Goal: Transaction & Acquisition: Book appointment/travel/reservation

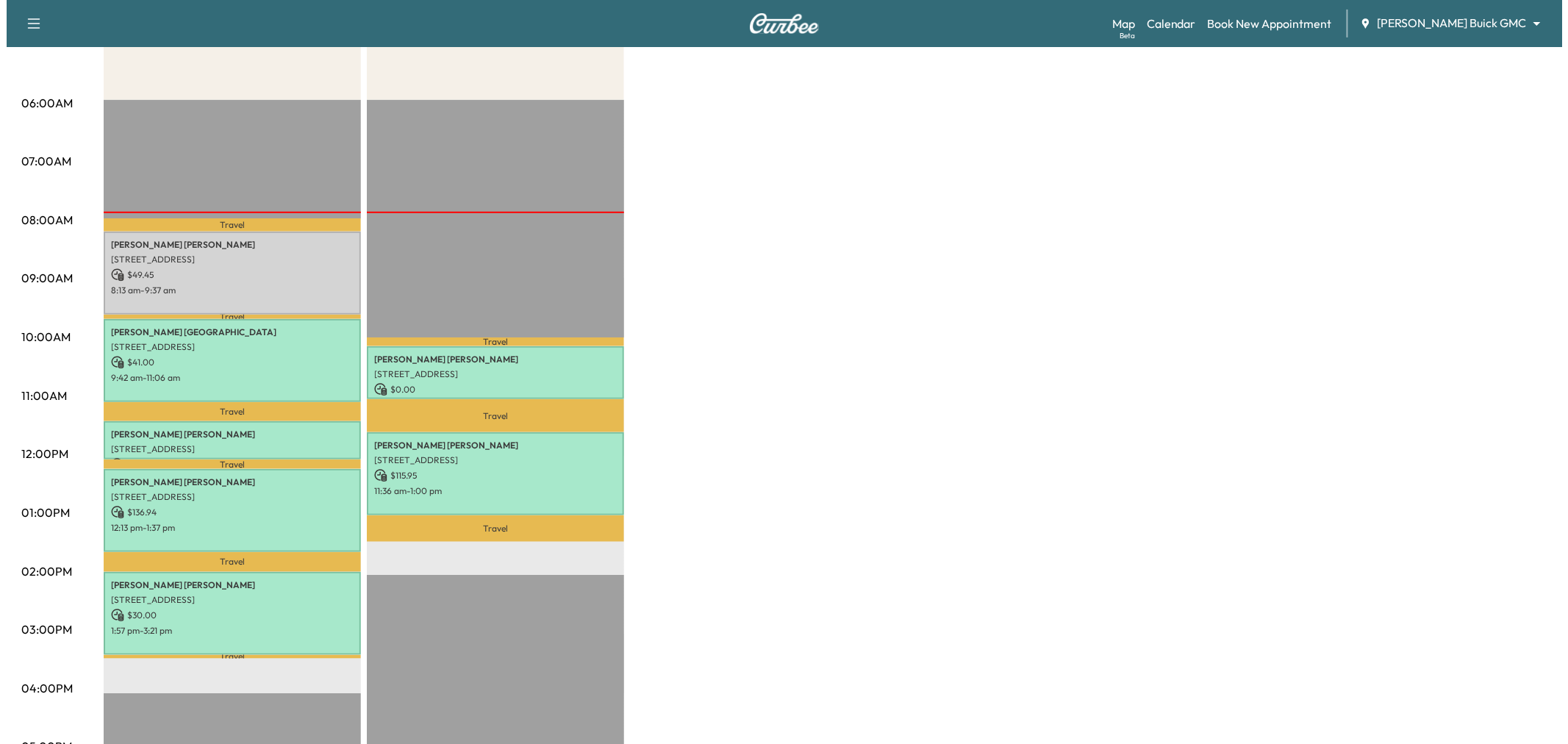
scroll to position [82, 0]
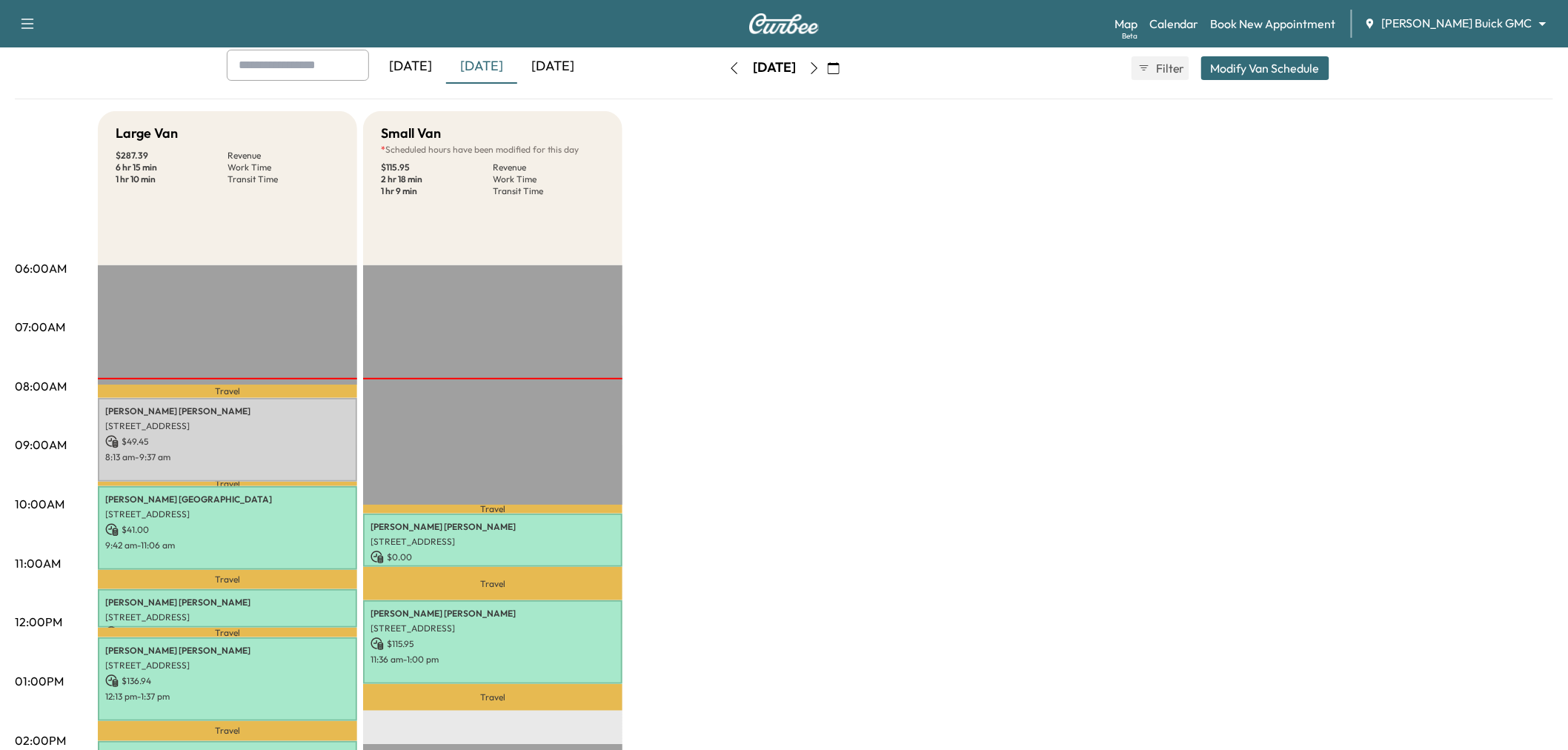
click at [1276, 69] on button "Modify Van Schedule" at bounding box center [1265, 68] width 128 height 24
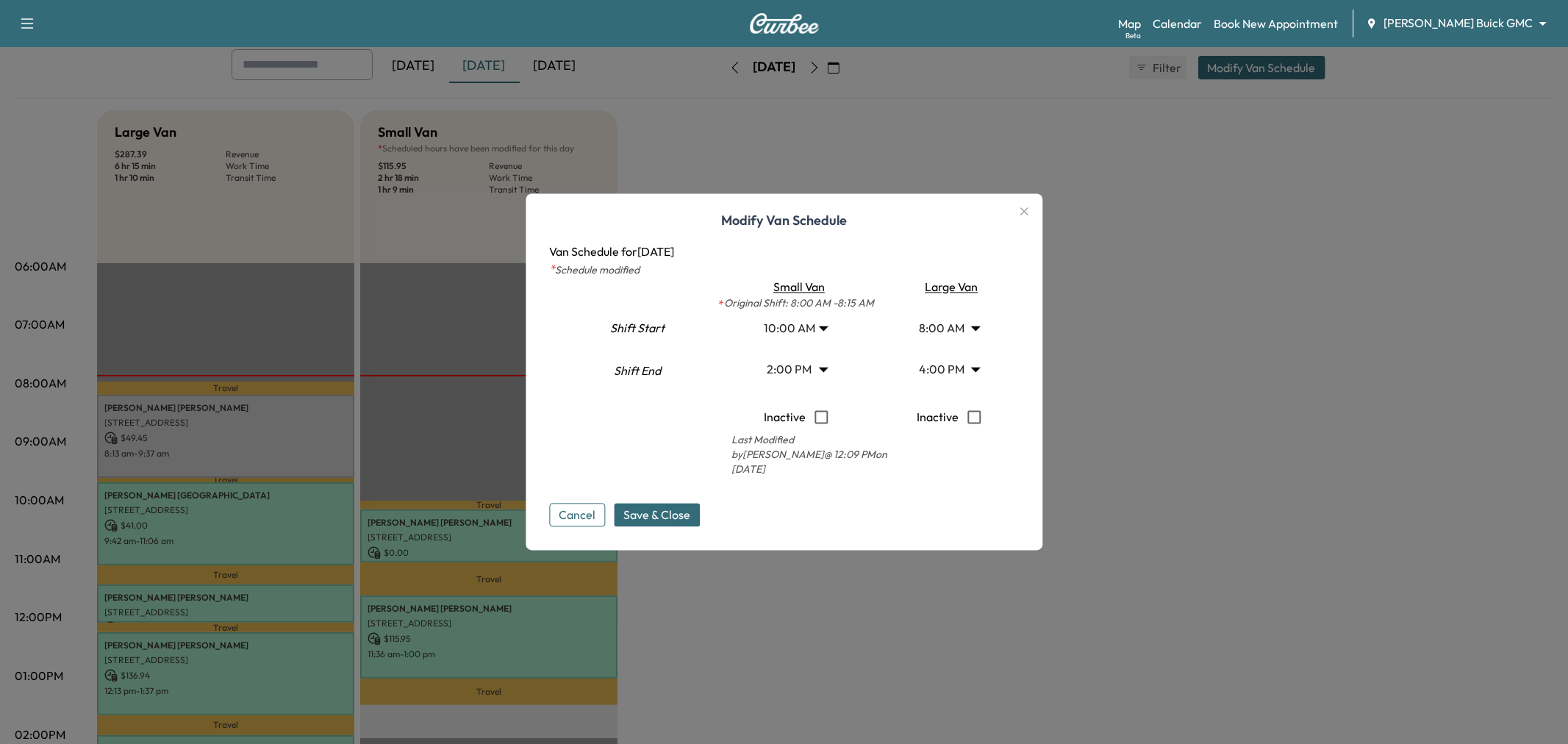
click at [823, 368] on body "Support Log Out Map Beta Calendar Book New Appointment [PERSON_NAME] Buick GMC …" at bounding box center [784, 290] width 1568 height 744
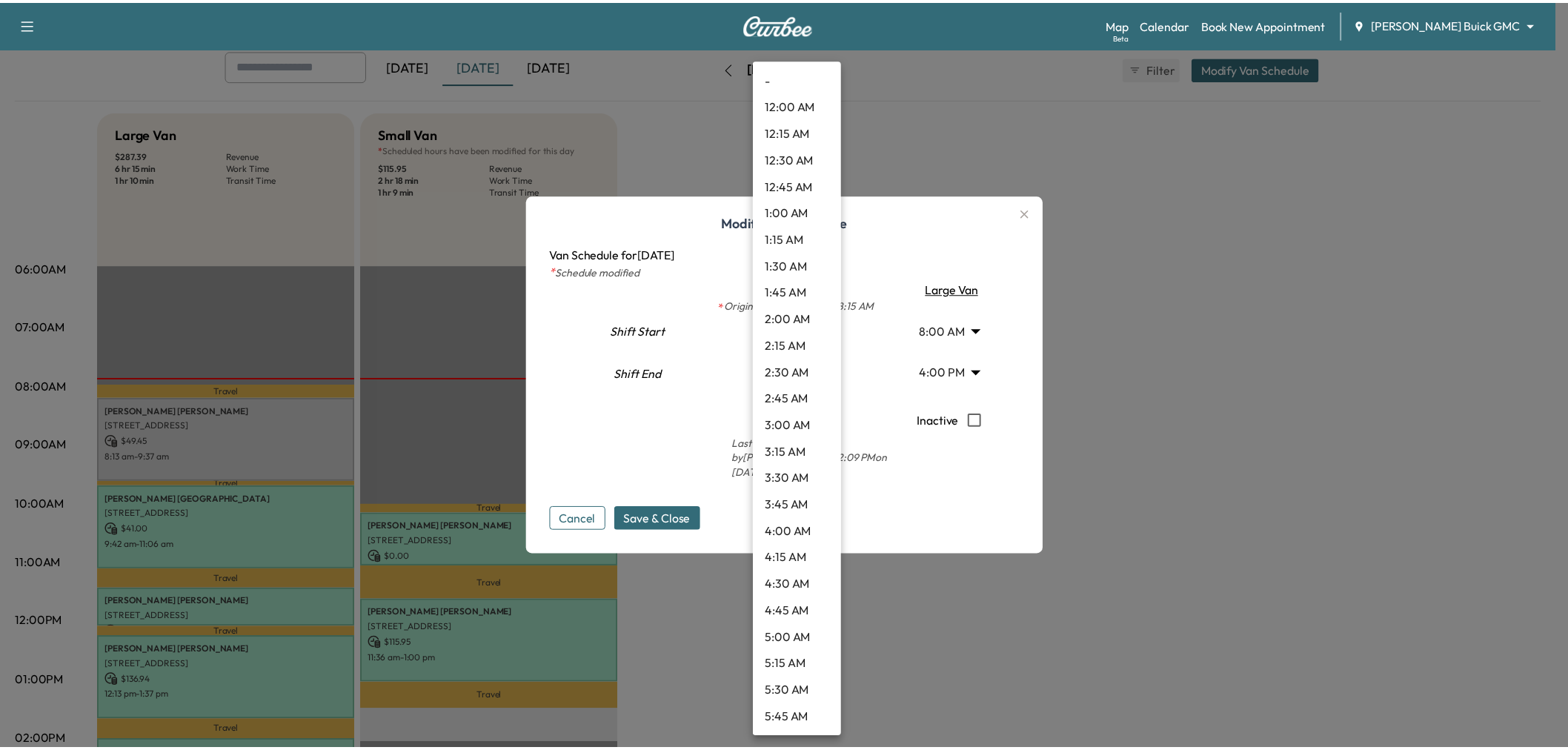
scroll to position [1199, 0]
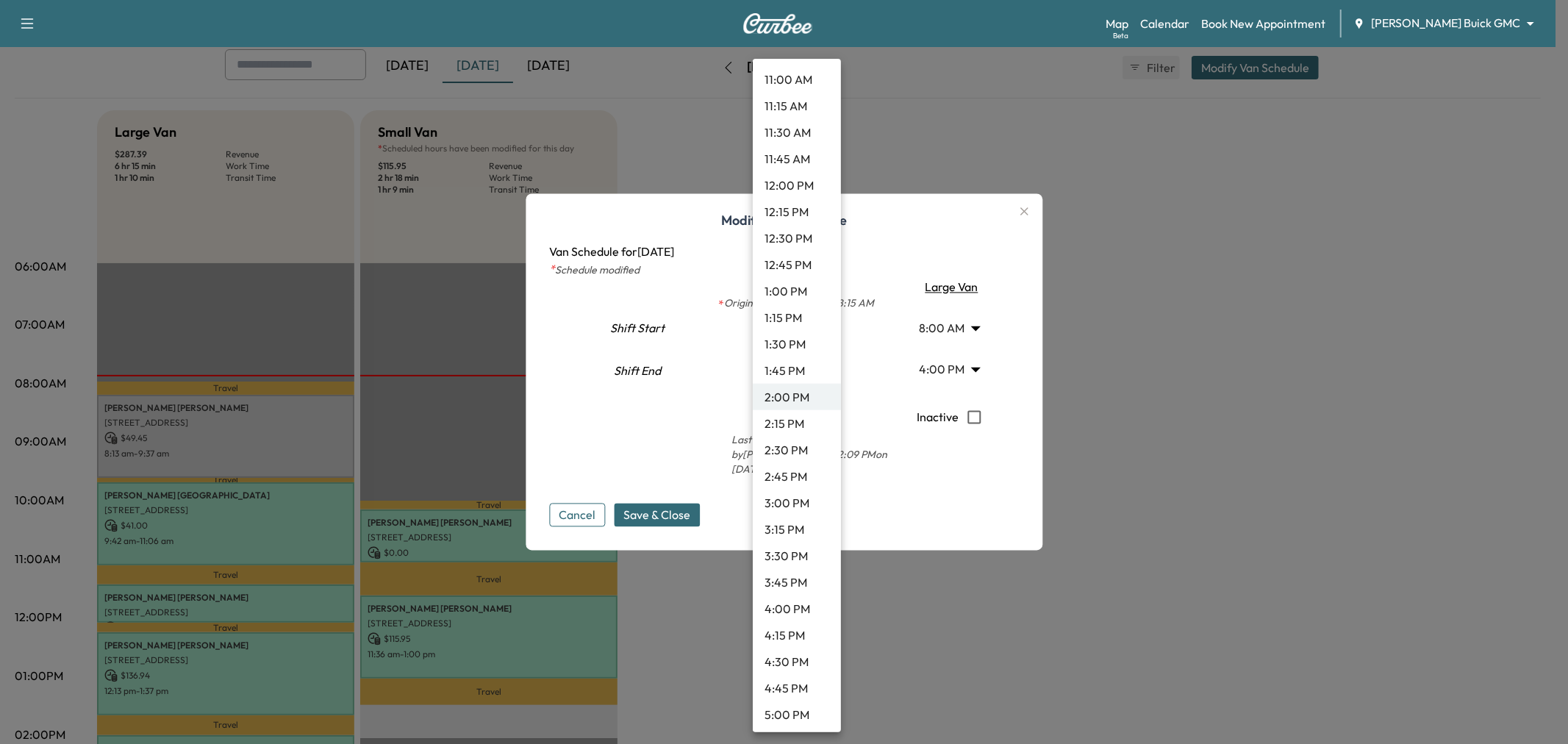
click at [783, 603] on li "4:00 PM" at bounding box center [797, 609] width 88 height 27
type input "**"
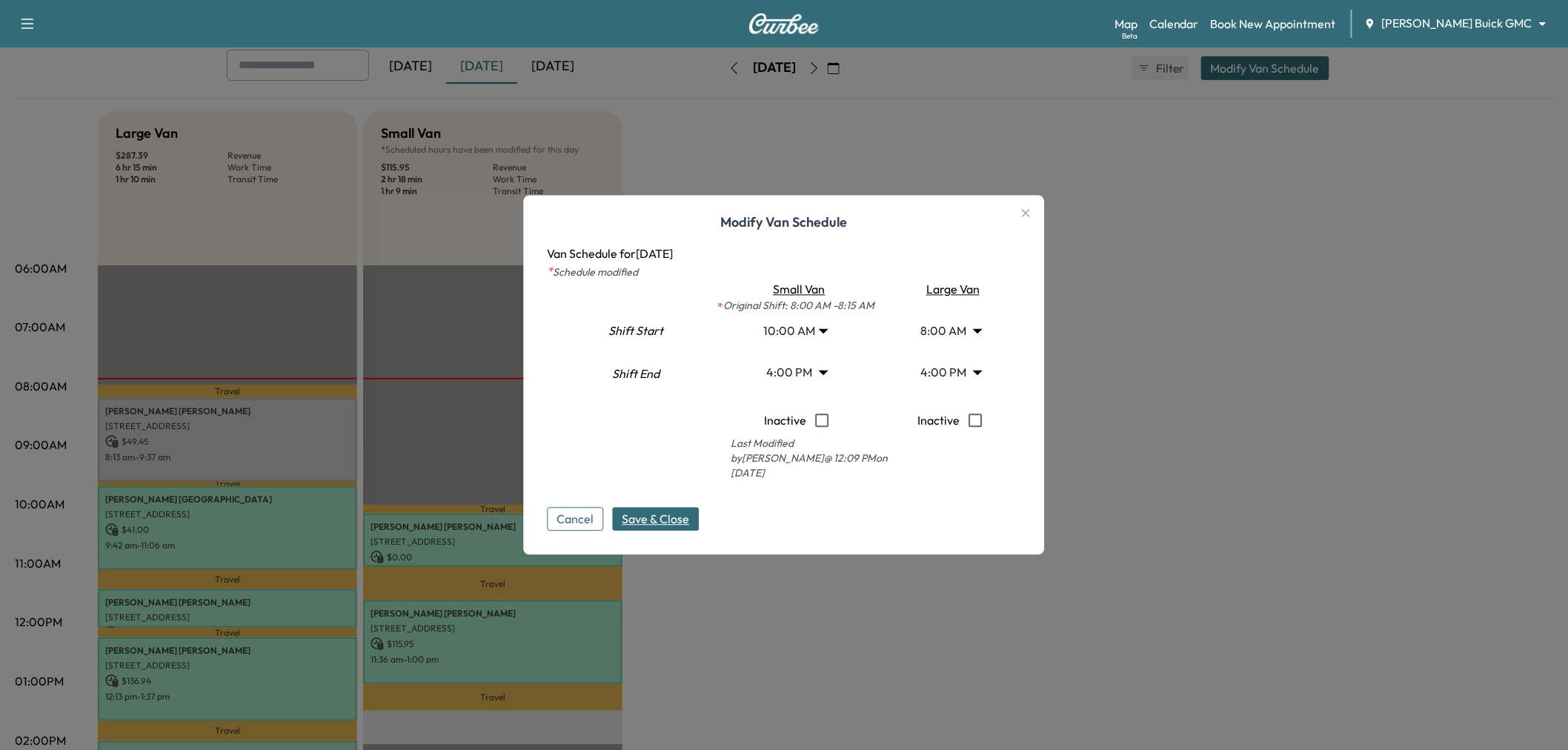
click at [657, 522] on span "Save & Close" at bounding box center [657, 520] width 68 height 18
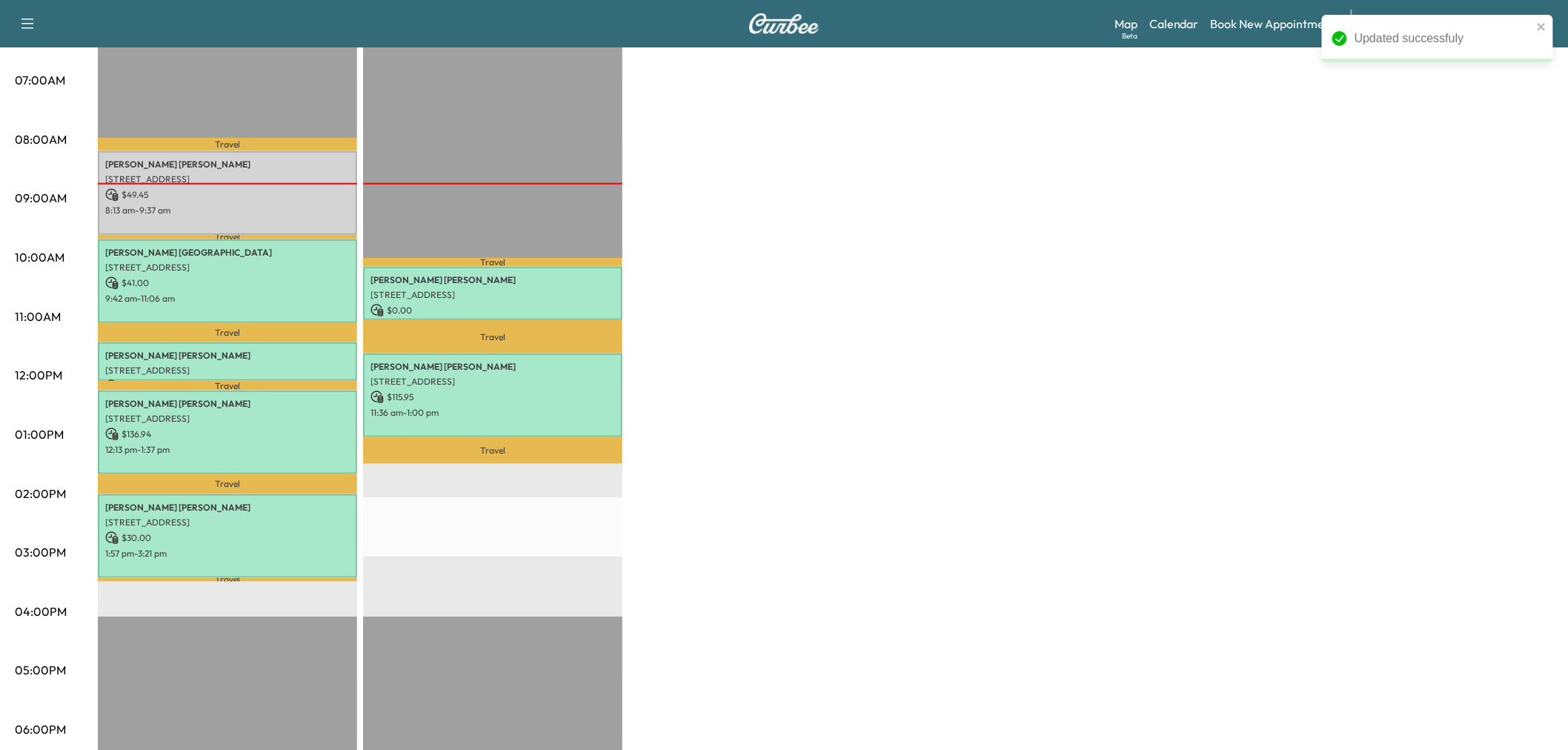
scroll to position [83, 0]
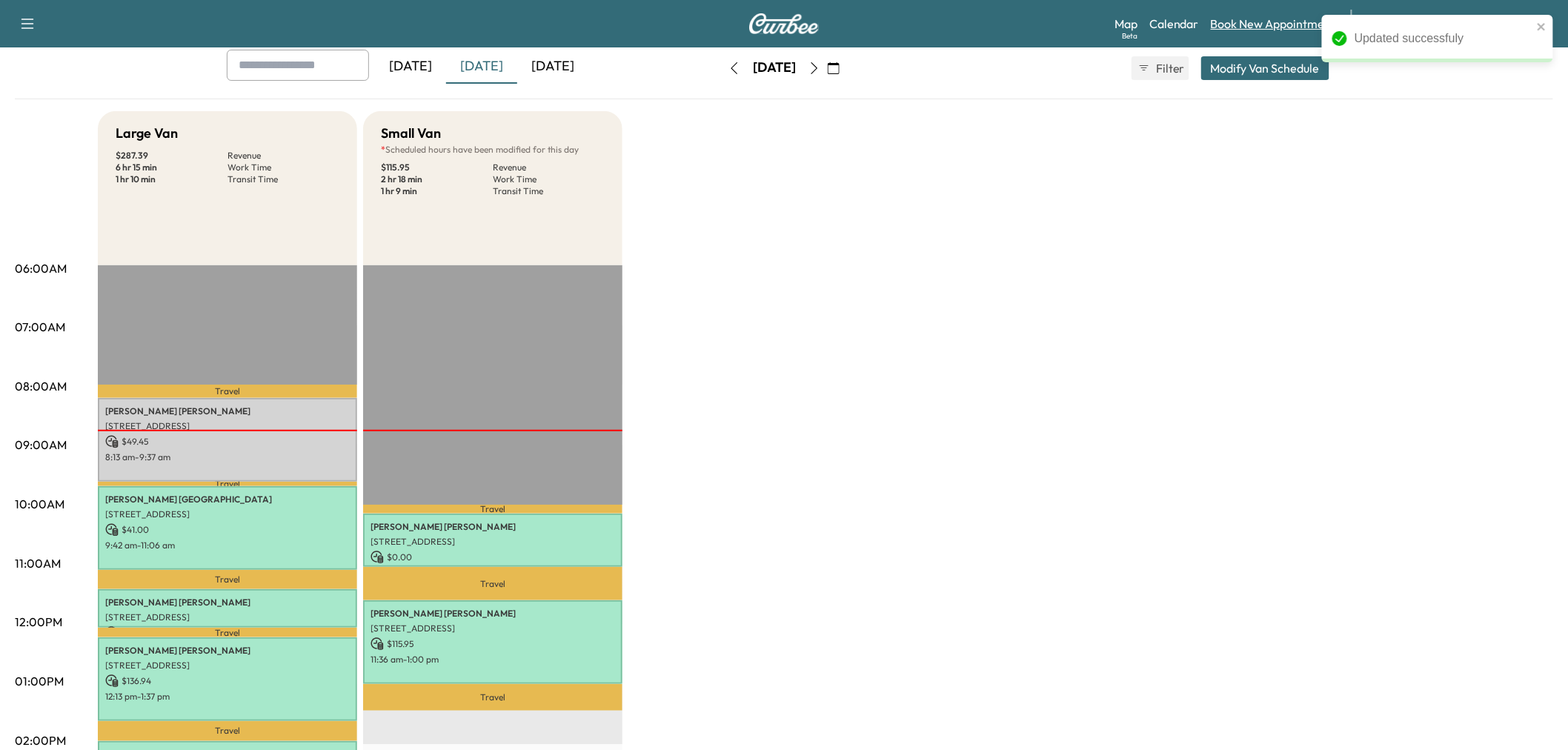
click at [1292, 24] on link "Book New Appointment" at bounding box center [1273, 24] width 125 height 18
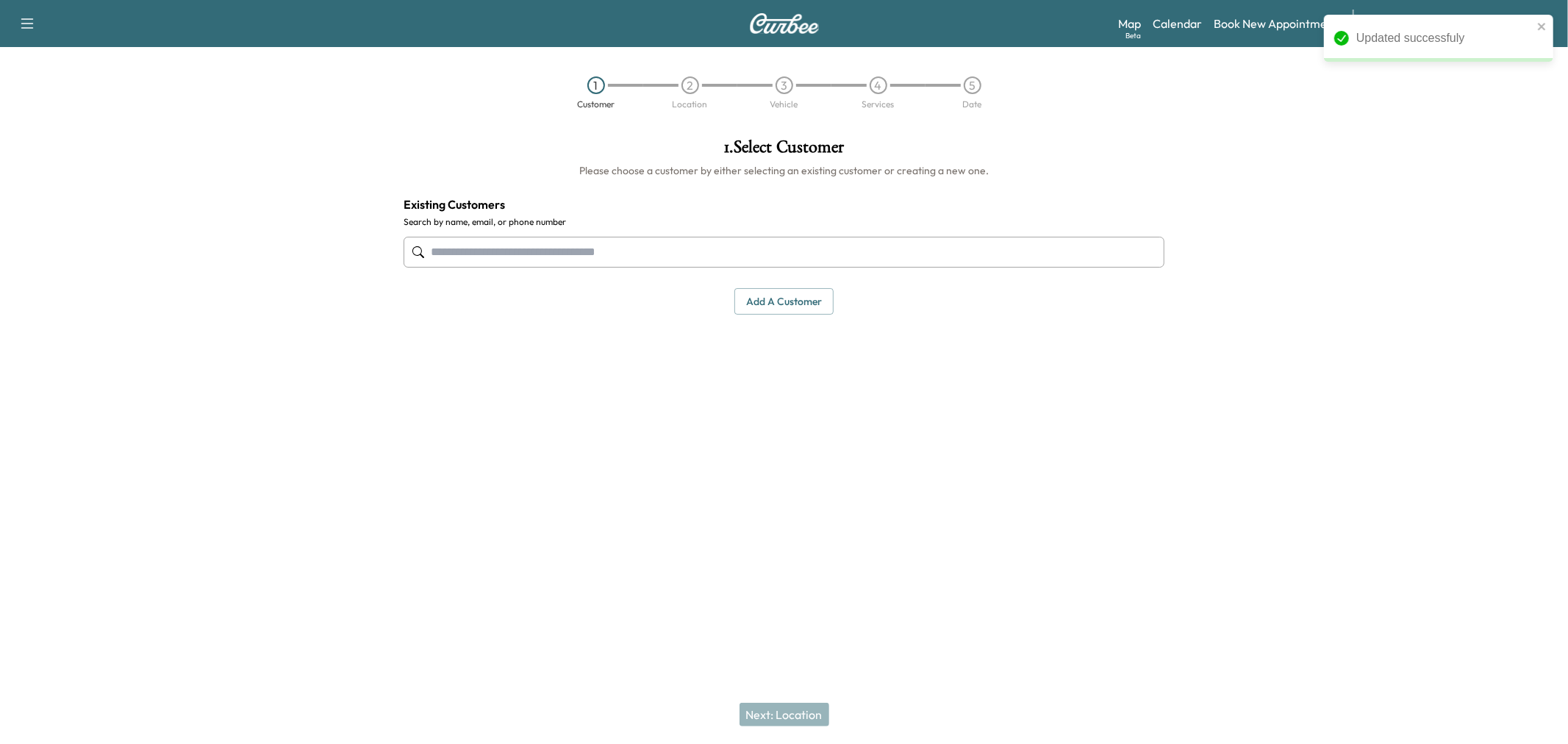
click at [630, 256] on input "text" at bounding box center [784, 252] width 761 height 31
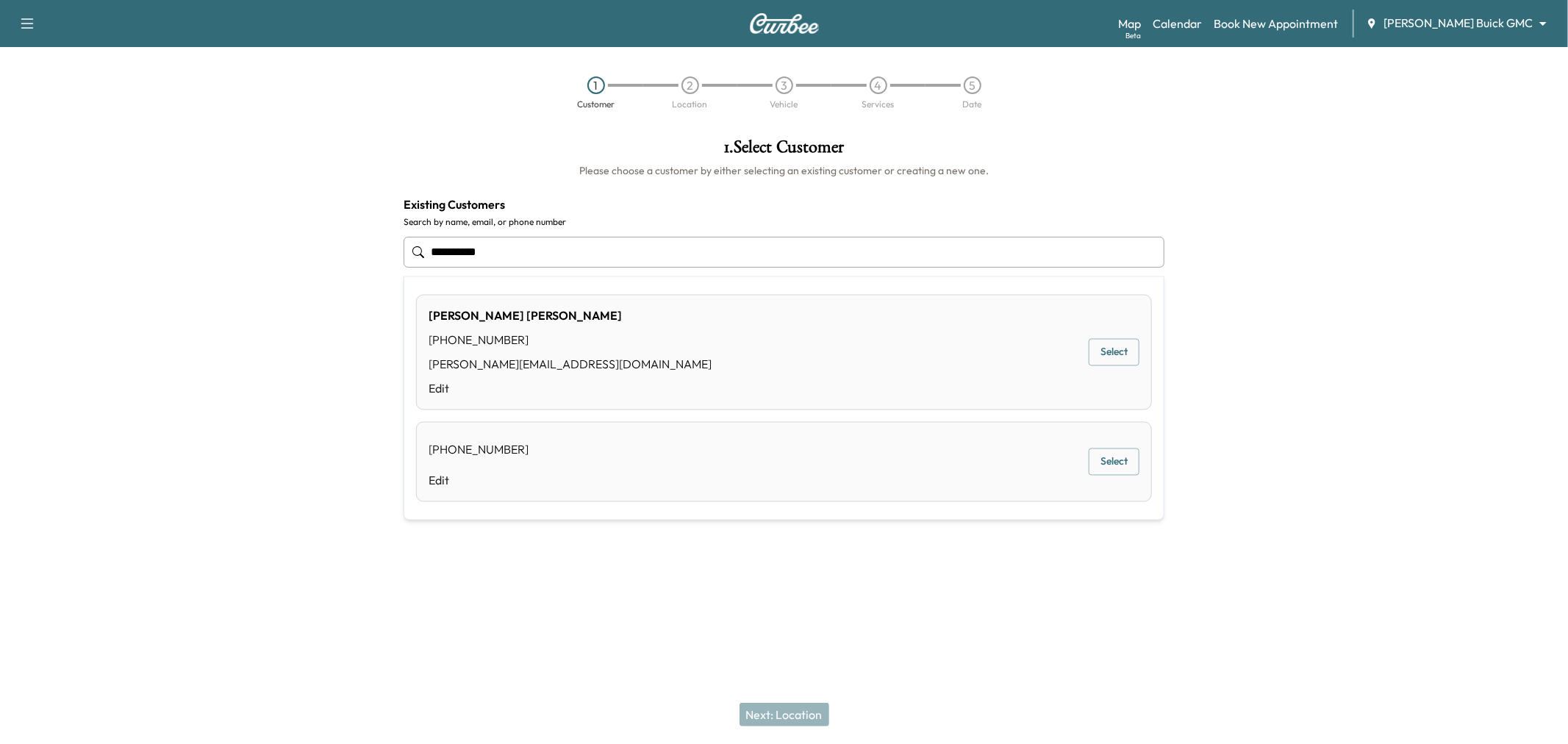
click at [1116, 355] on button "Select" at bounding box center [1114, 353] width 51 height 28
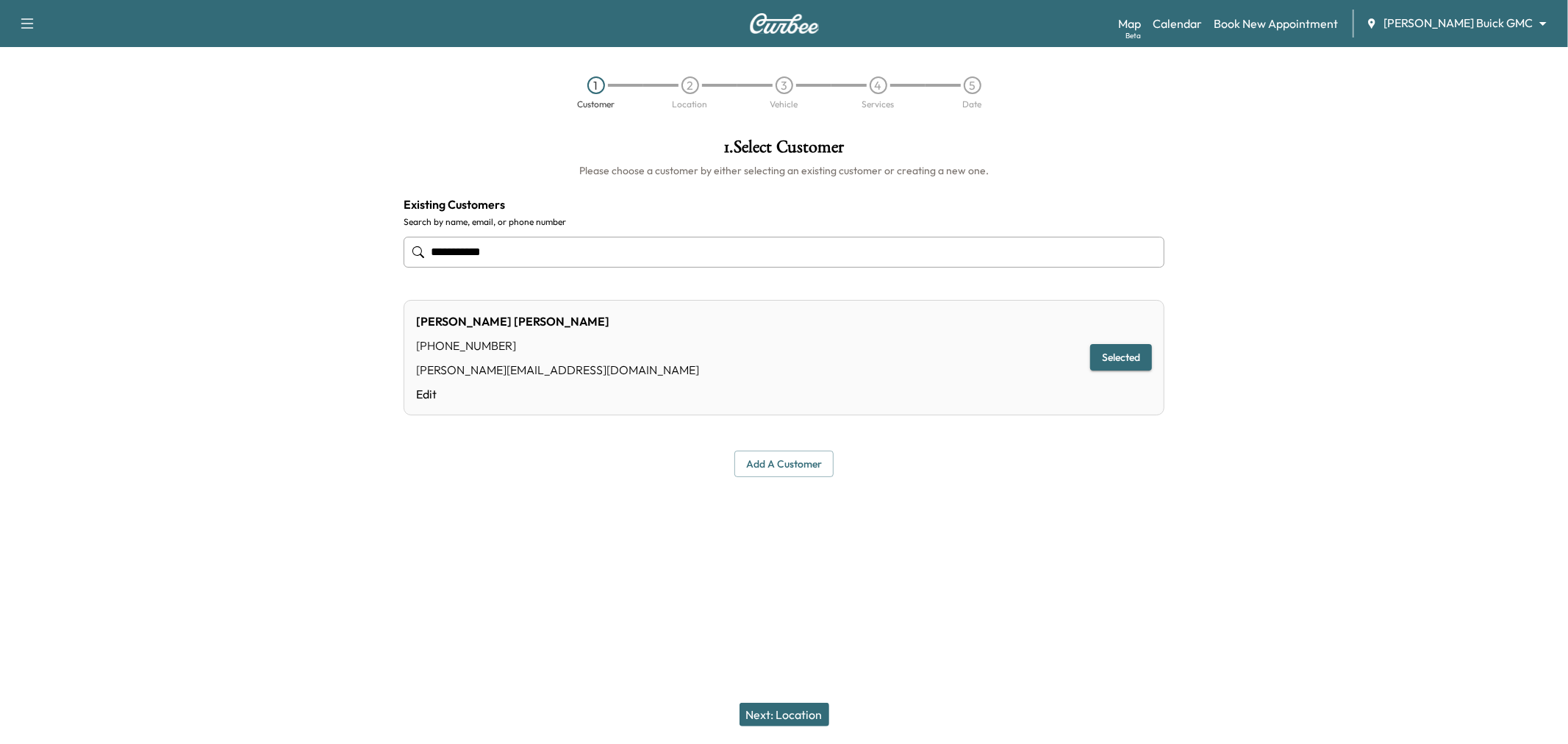
type input "**********"
click at [777, 707] on button "Next: Location" at bounding box center [784, 715] width 89 height 24
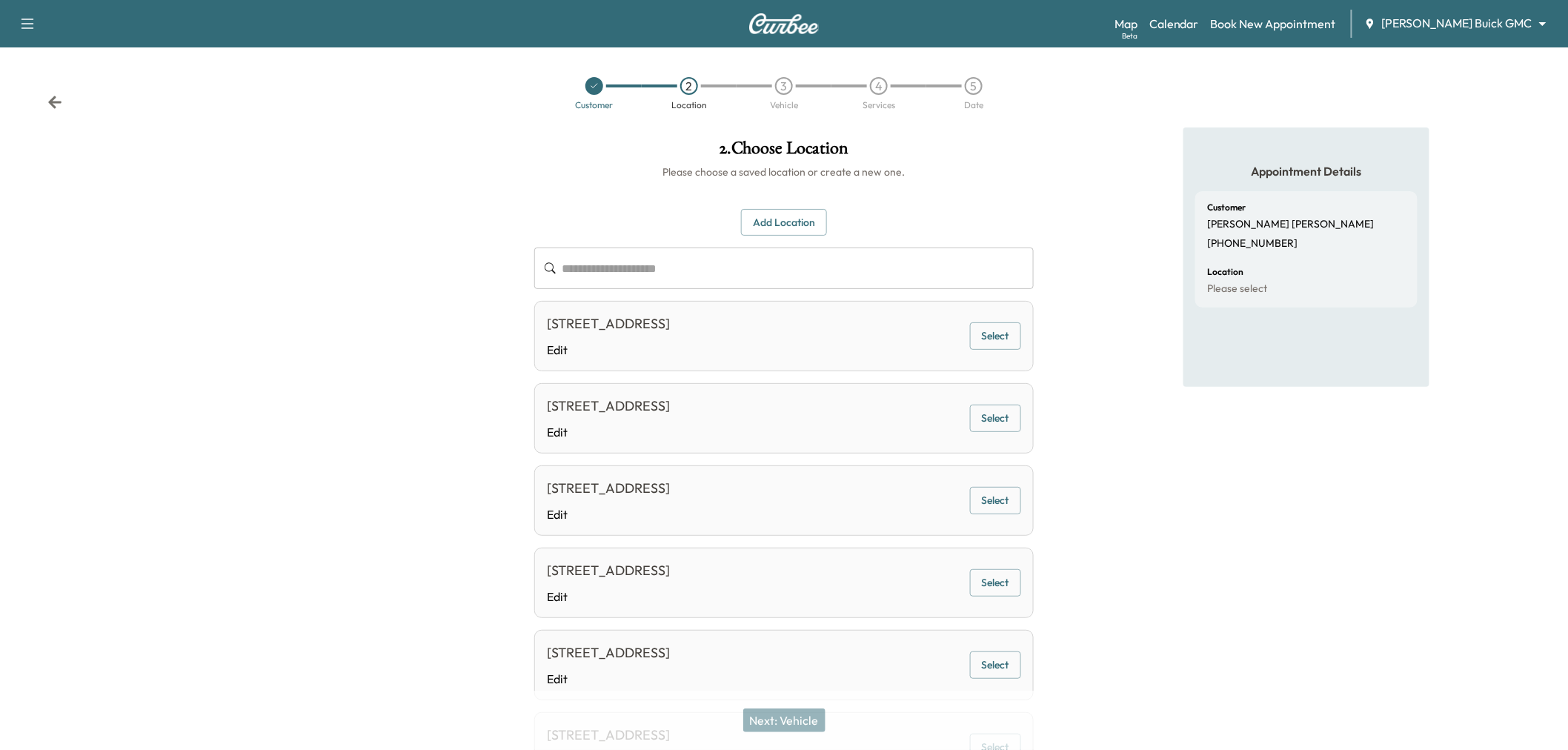
click at [986, 334] on button "Select" at bounding box center [995, 336] width 51 height 28
click at [794, 713] on button "Next: Vehicle" at bounding box center [784, 721] width 83 height 24
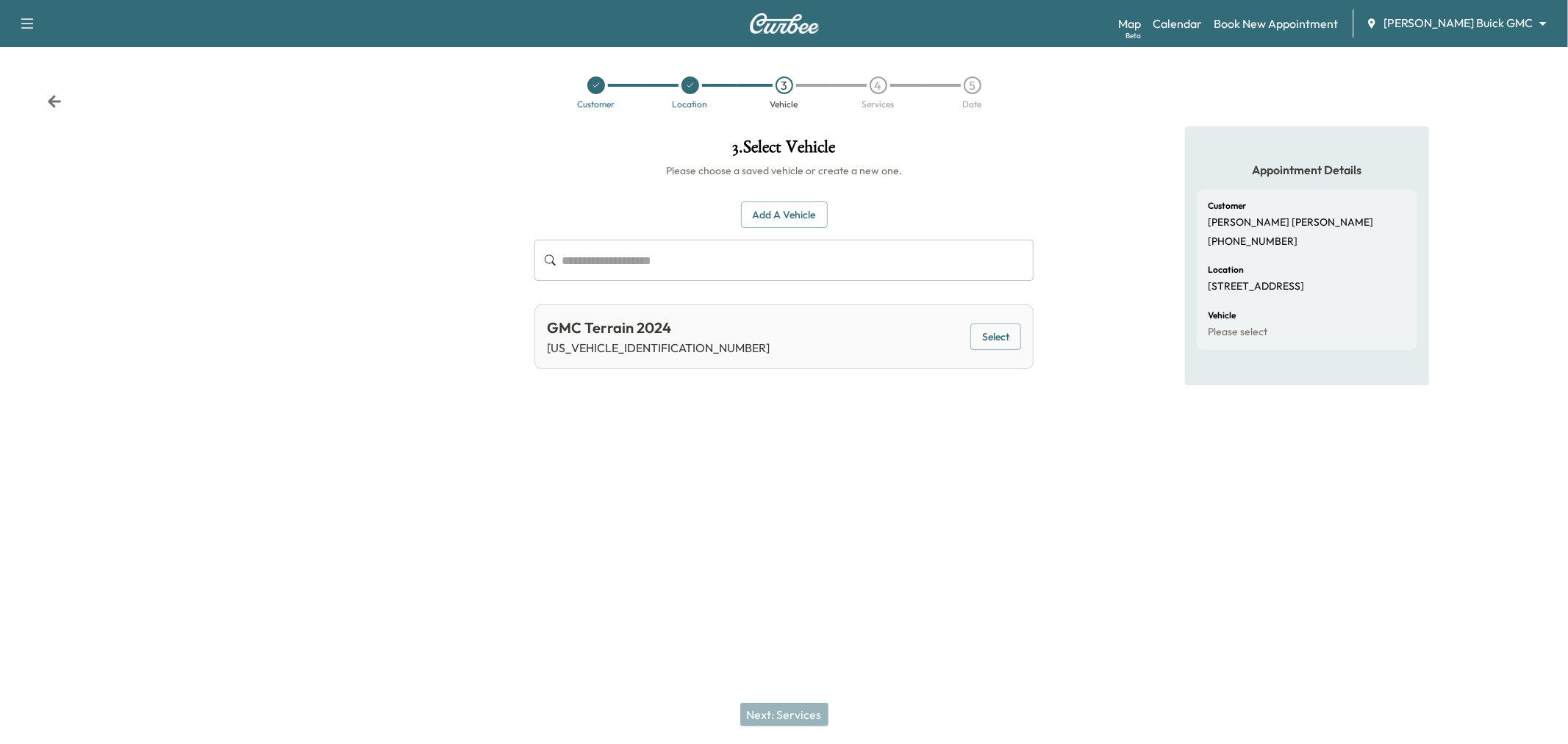
click at [993, 338] on button "Select" at bounding box center [996, 337] width 51 height 28
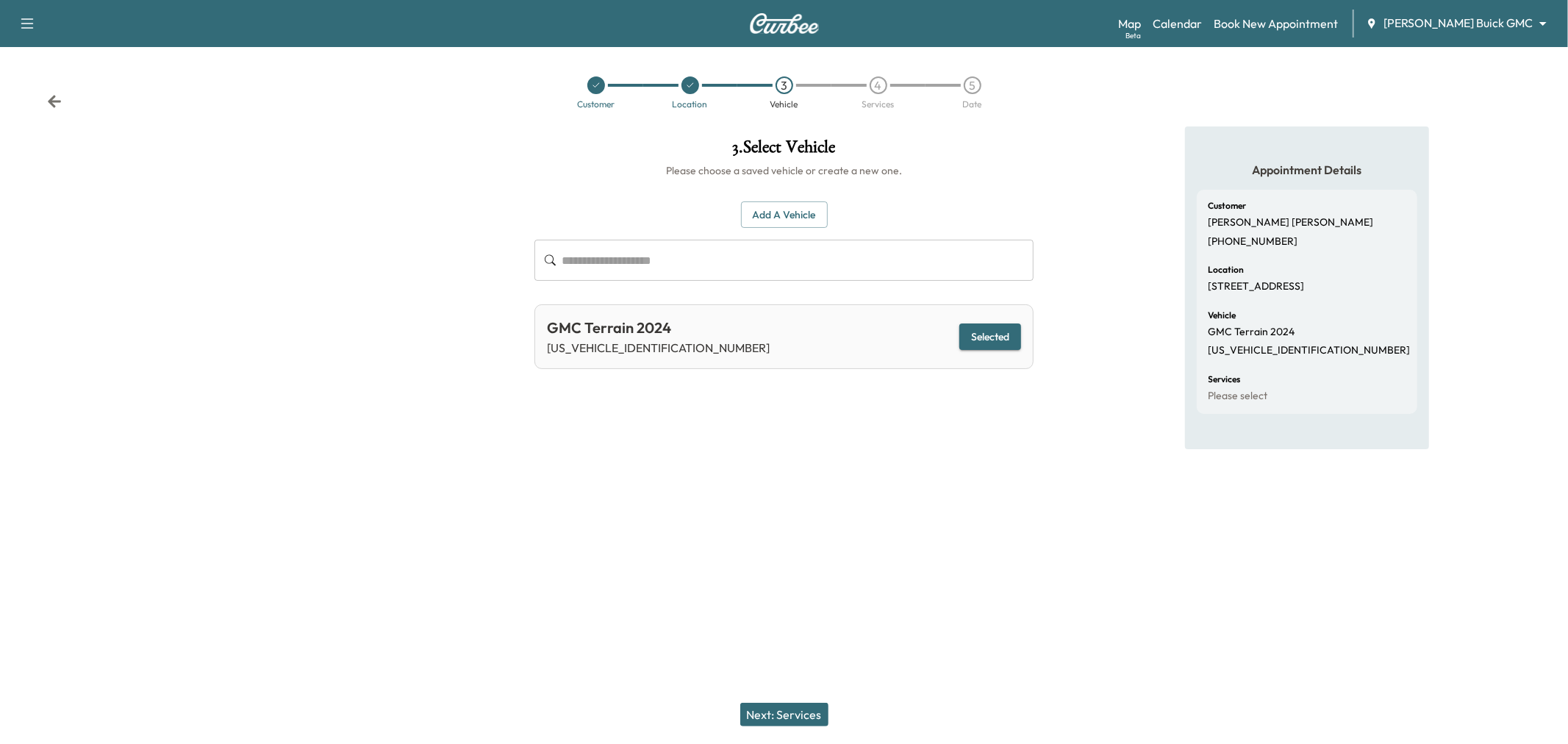
click at [790, 719] on button "Next: Services" at bounding box center [784, 715] width 88 height 24
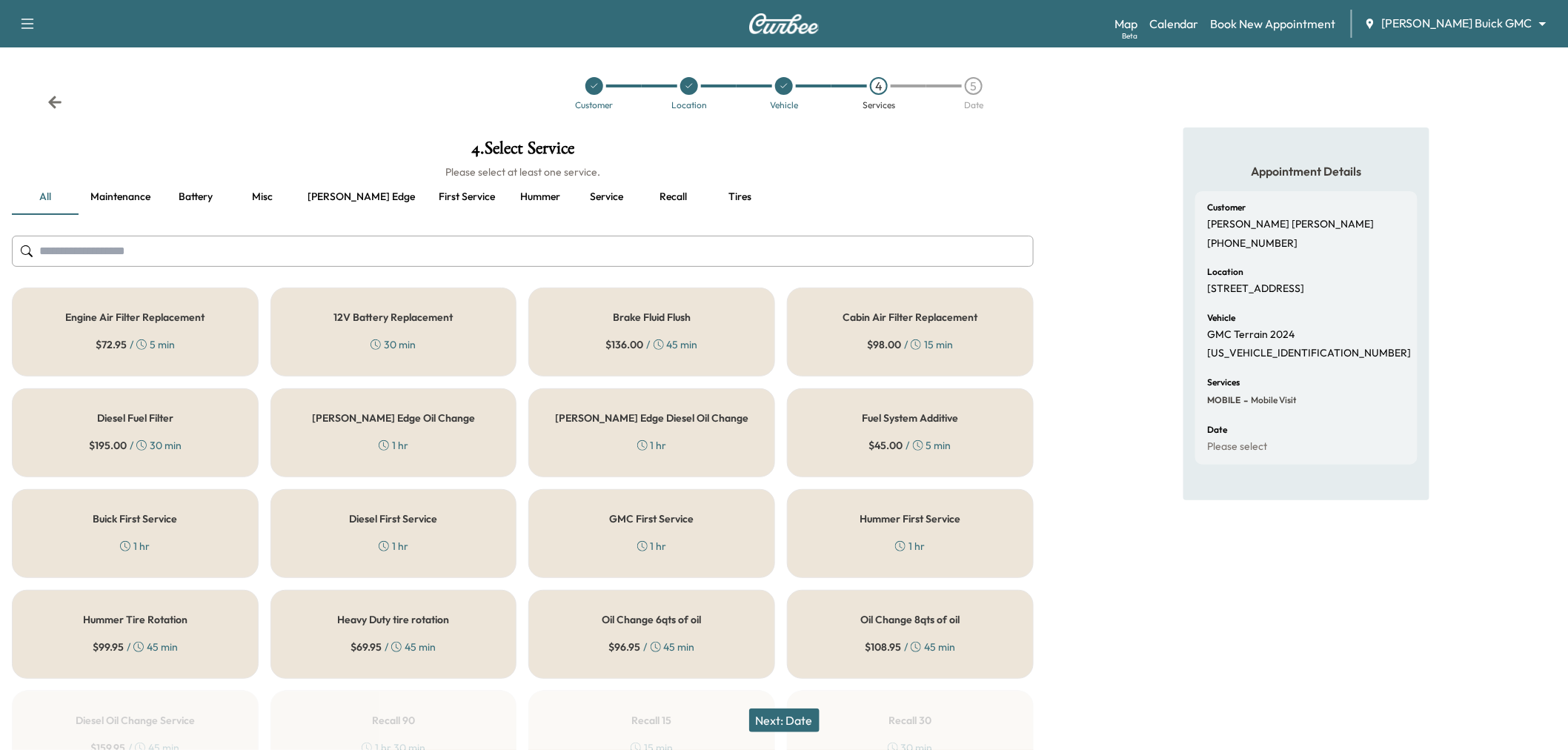
click at [320, 189] on button "[PERSON_NAME] edge" at bounding box center [361, 197] width 131 height 35
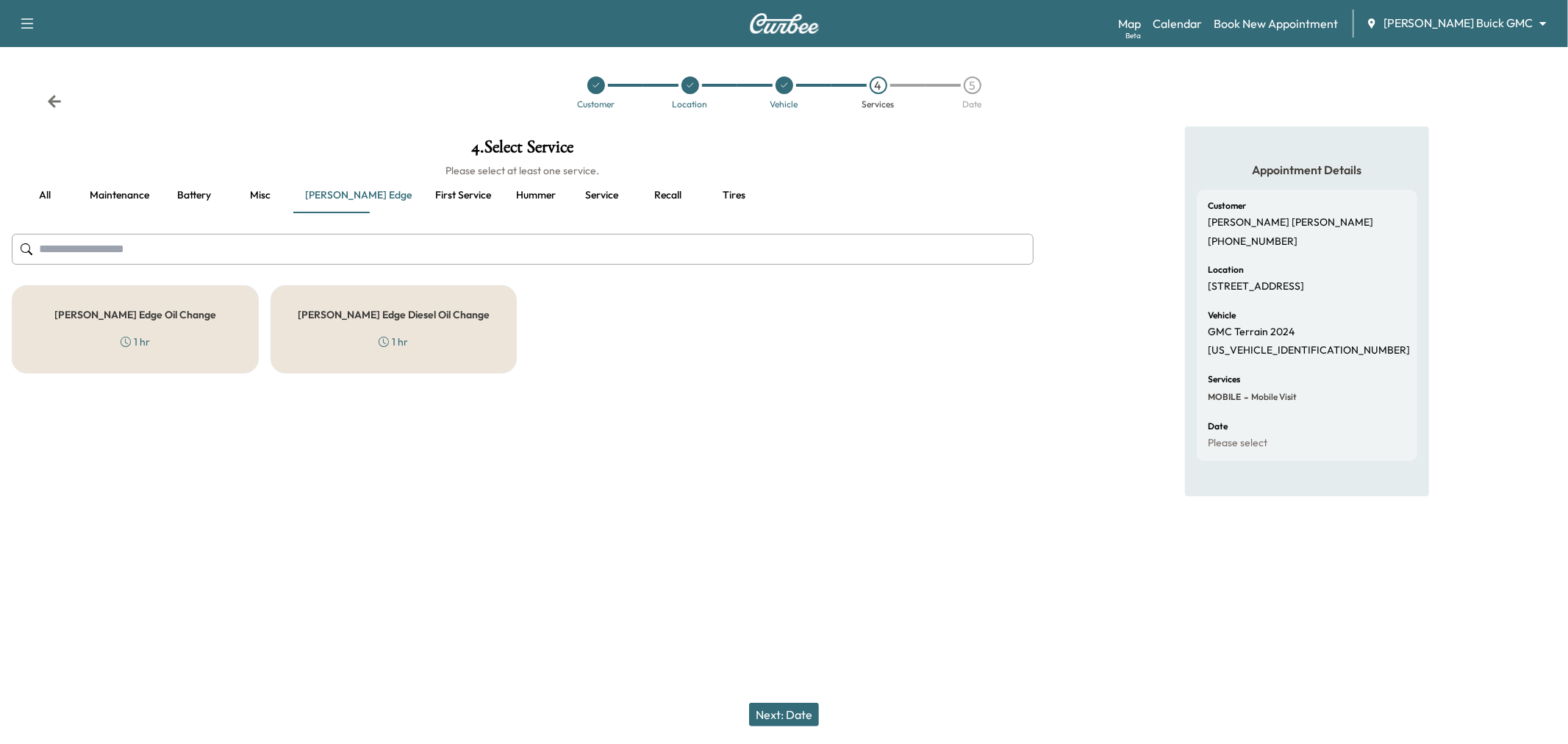
click at [120, 332] on div "[PERSON_NAME] Edge Oil Change 1 hr" at bounding box center [135, 330] width 247 height 88
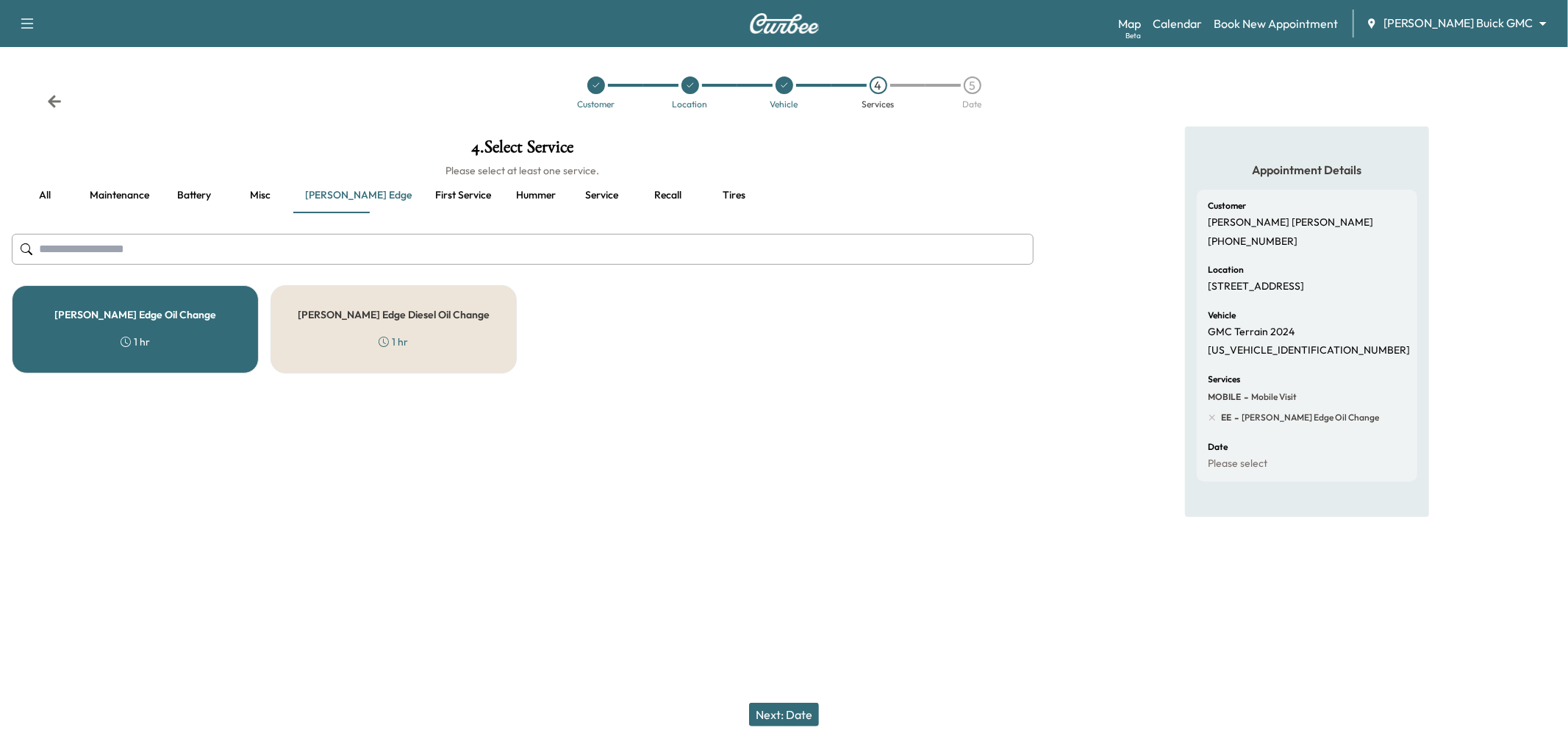
click at [787, 707] on button "Next: Date" at bounding box center [784, 715] width 70 height 24
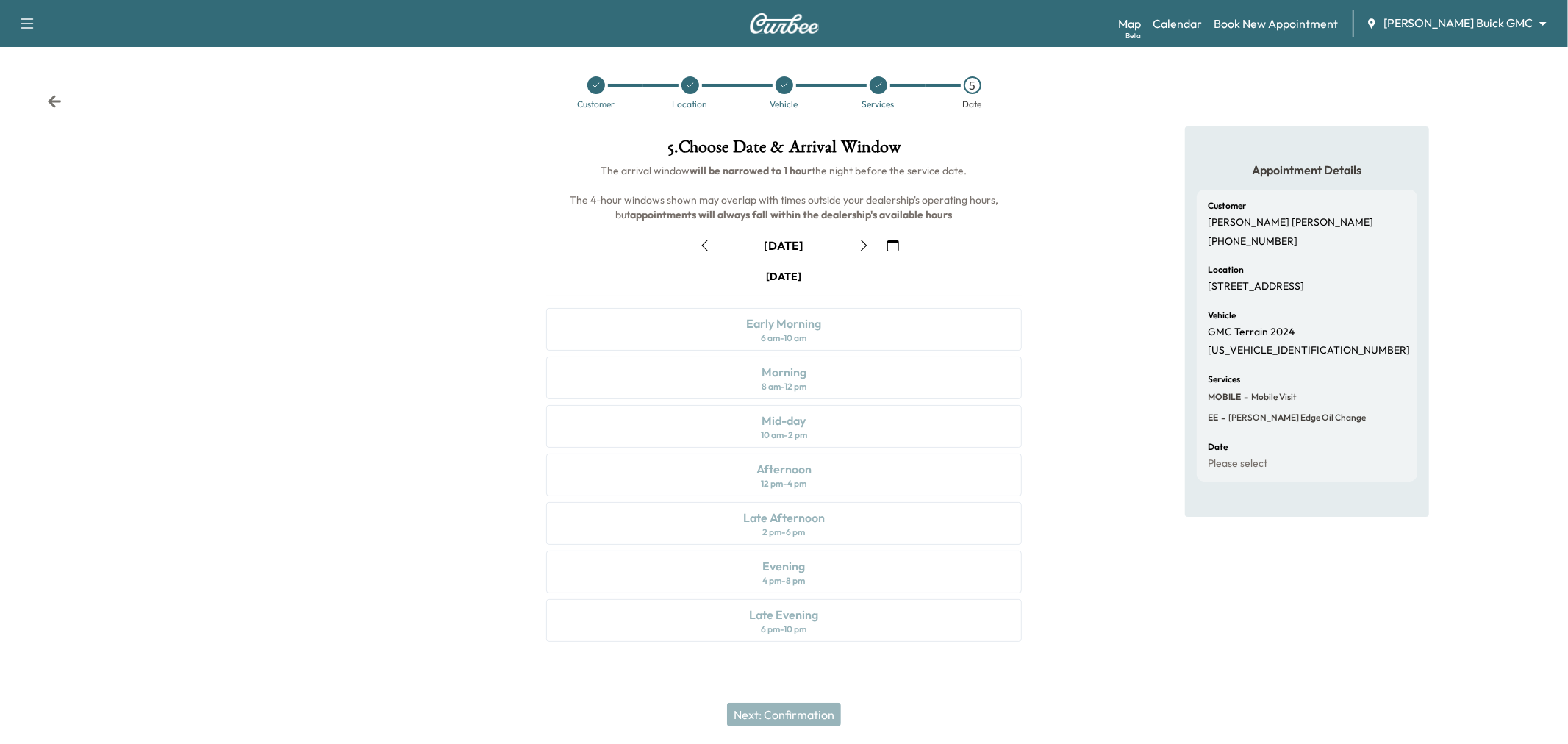
click at [707, 244] on icon "button" at bounding box center [705, 246] width 12 height 12
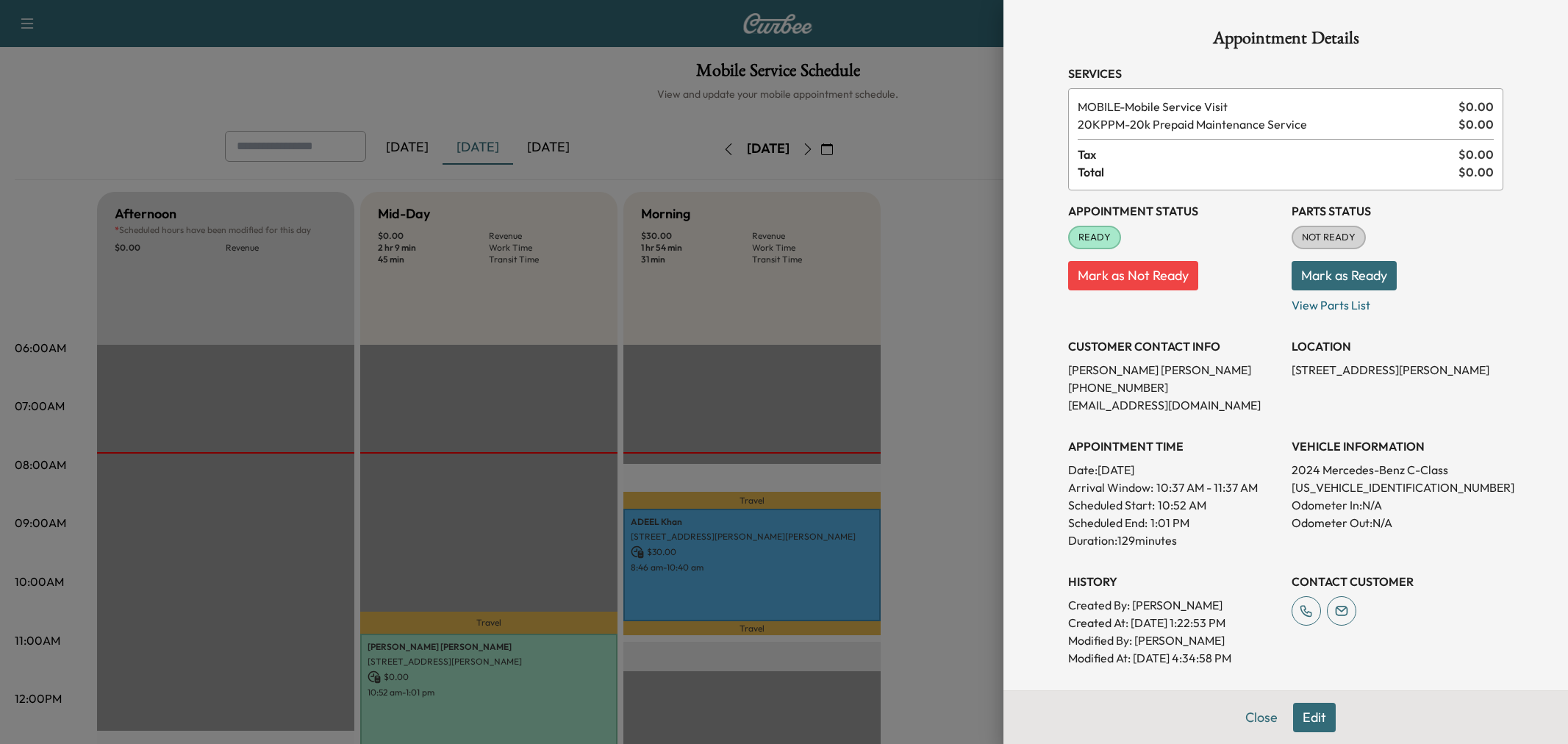
scroll to position [163, 0]
